Goal: Transaction & Acquisition: Purchase product/service

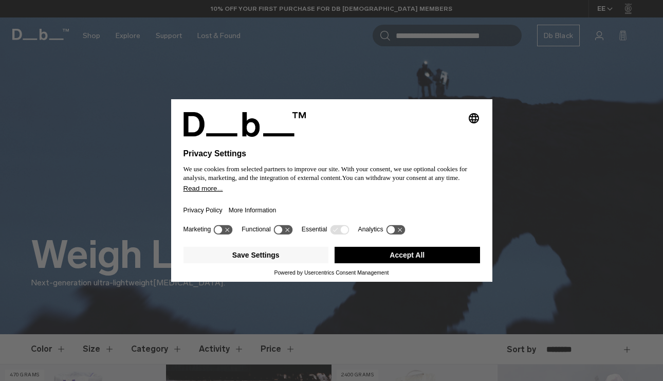
click at [425, 255] on button "Accept All" at bounding box center [407, 255] width 145 height 16
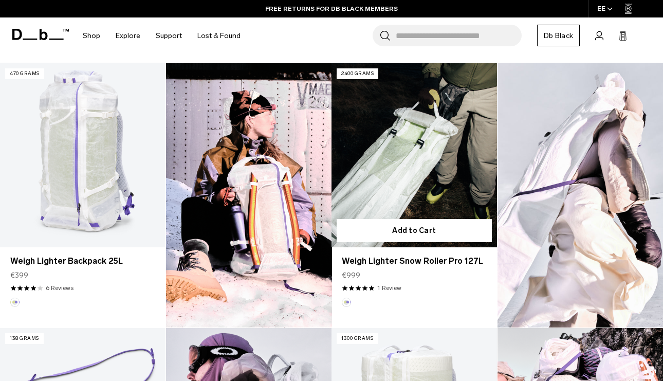
scroll to position [295, 0]
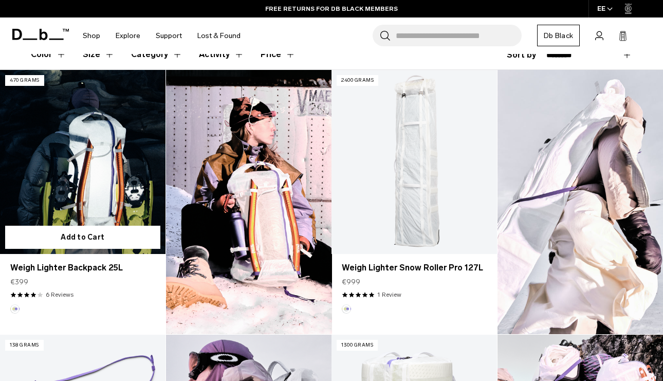
click at [101, 182] on link "Weigh Lighter Backpack 25L" at bounding box center [83, 162] width 166 height 184
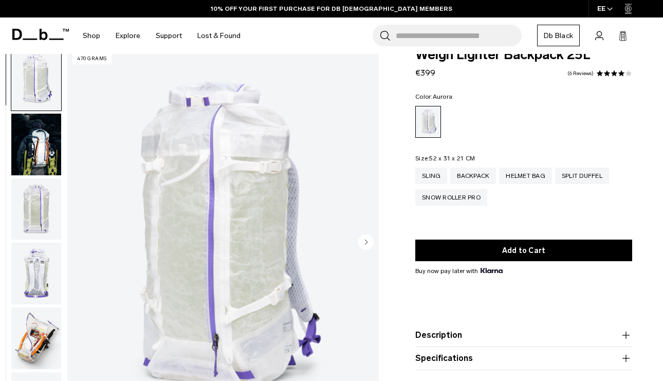
scroll to position [23, 0]
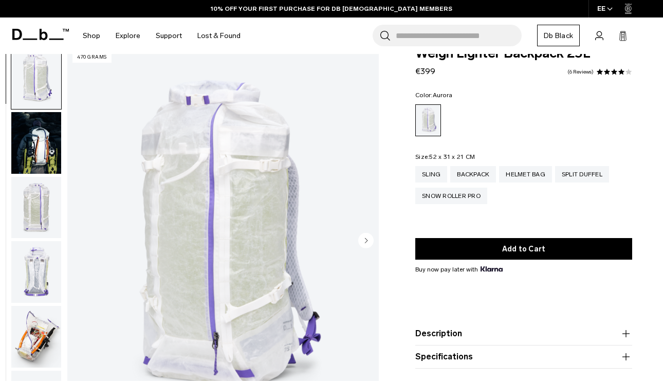
click at [48, 159] on img "button" at bounding box center [36, 143] width 50 height 62
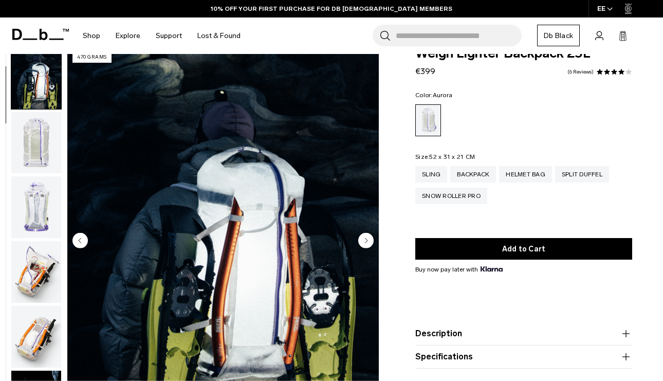
click at [42, 176] on button "button" at bounding box center [36, 207] width 51 height 63
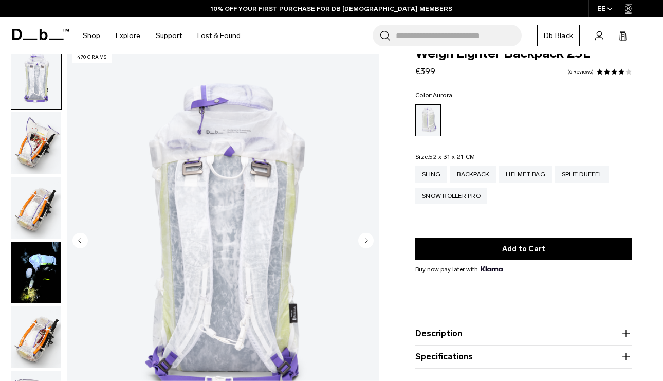
click at [38, 214] on img "button" at bounding box center [36, 208] width 50 height 62
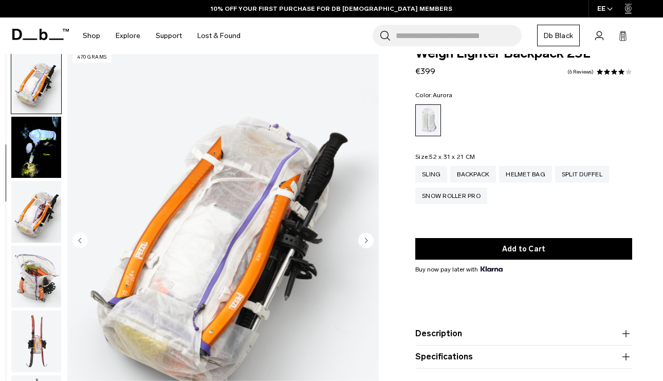
scroll to position [323, 0]
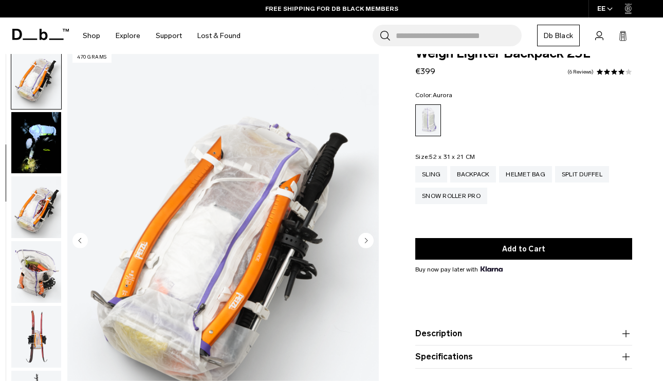
click at [38, 246] on img "button" at bounding box center [36, 272] width 50 height 62
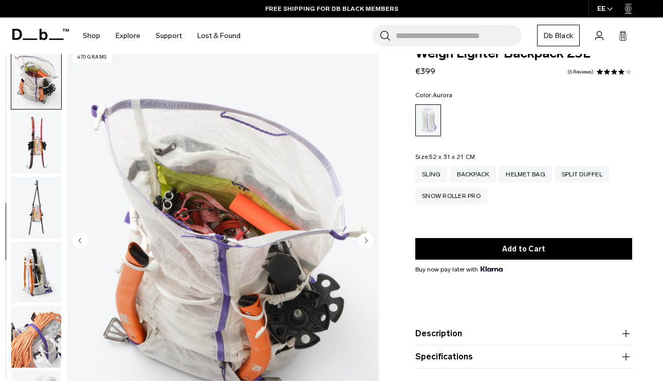
click at [37, 266] on img "button" at bounding box center [36, 273] width 50 height 62
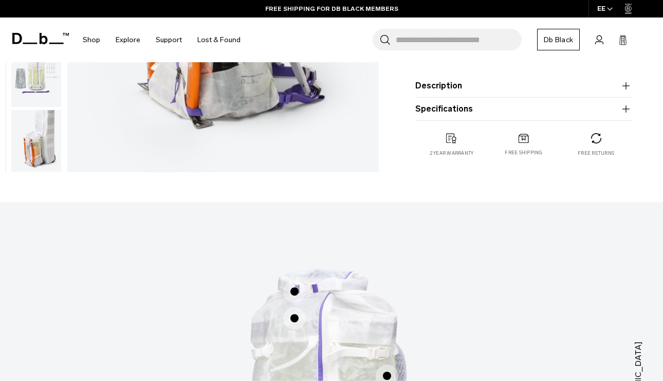
scroll to position [309, 0]
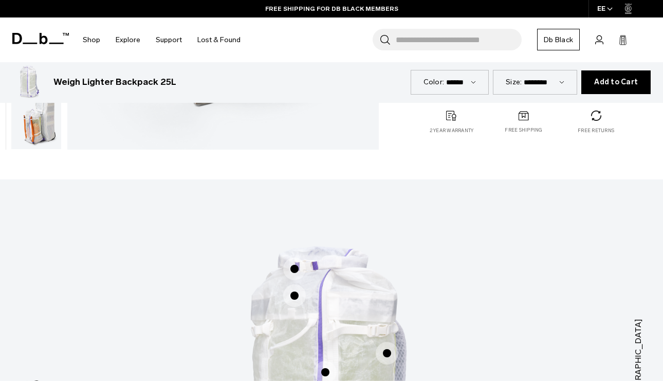
click at [32, 140] on img "button" at bounding box center [36, 118] width 50 height 62
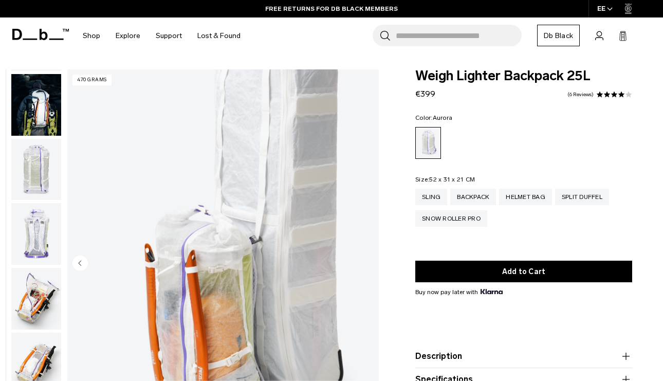
scroll to position [70, 0]
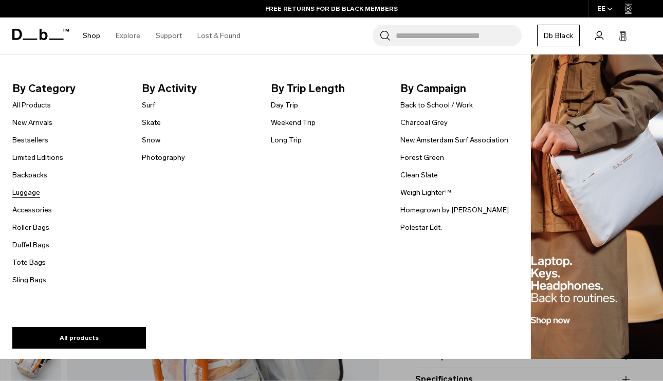
click at [29, 193] on link "Luggage" at bounding box center [26, 192] width 28 height 11
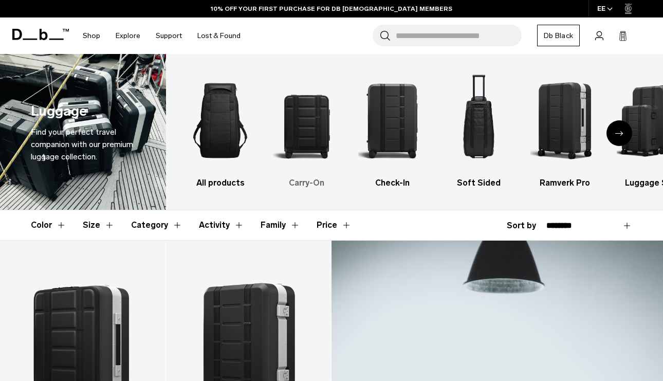
click at [317, 127] on img "2 / 6" at bounding box center [306, 120] width 68 height 102
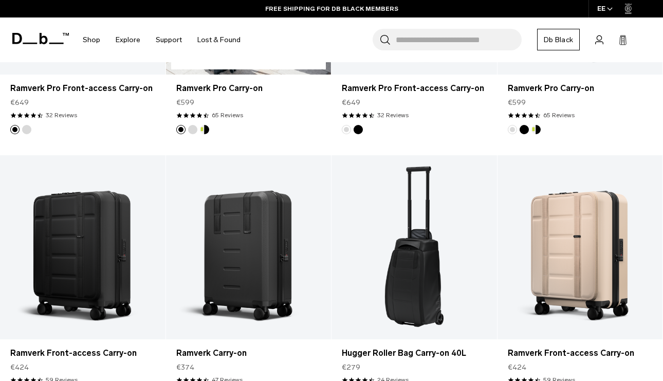
scroll to position [393, 0]
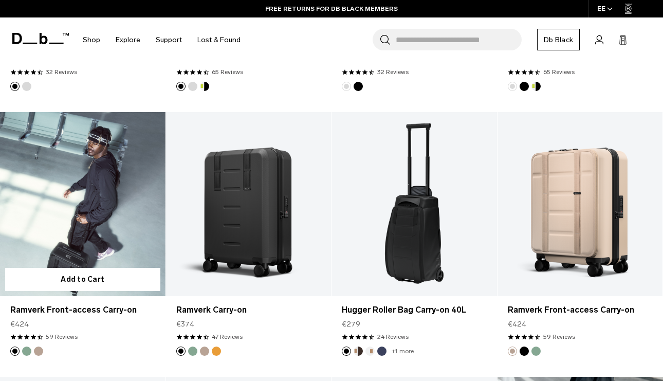
click at [27, 347] on button "Green Ray" at bounding box center [26, 350] width 9 height 9
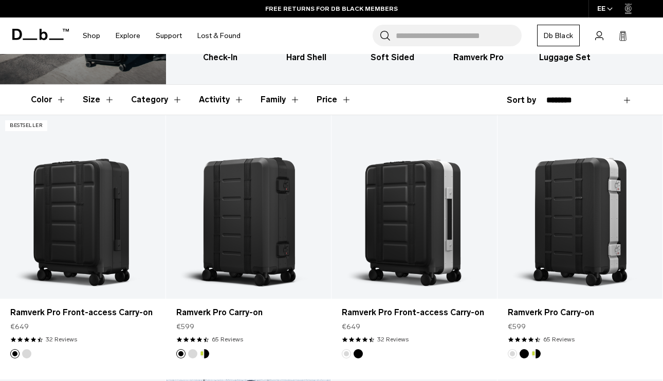
scroll to position [0, 0]
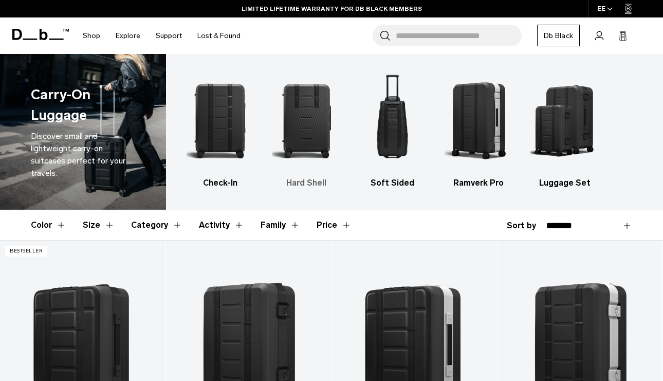
click at [307, 123] on img "2 / 5" at bounding box center [306, 120] width 68 height 102
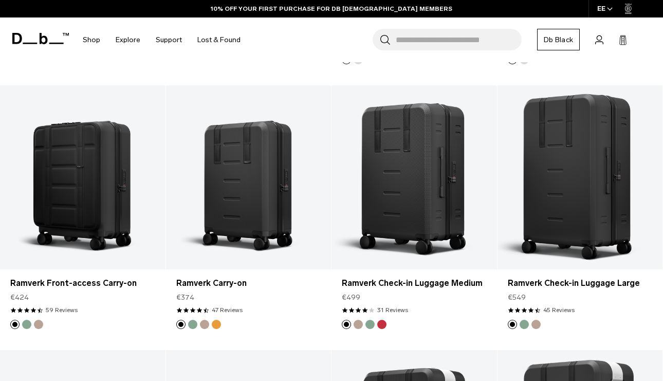
scroll to position [484, 0]
